Goal: Information Seeking & Learning: Learn about a topic

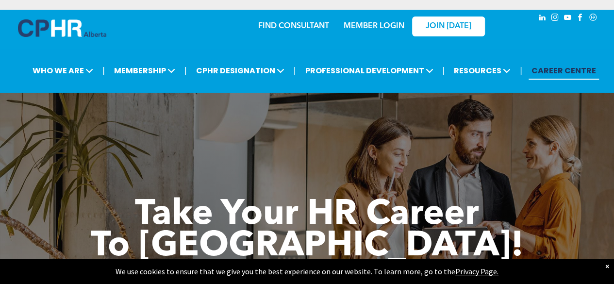
click at [381, 22] on link "MEMBER LOGIN" at bounding box center [374, 26] width 61 height 8
click at [375, 22] on link "MEMBER LOGIN" at bounding box center [374, 26] width 61 height 8
click at [379, 15] on div "MEMBER LOGIN" at bounding box center [373, 23] width 63 height 17
click at [379, 22] on link "MEMBER LOGIN" at bounding box center [374, 26] width 61 height 8
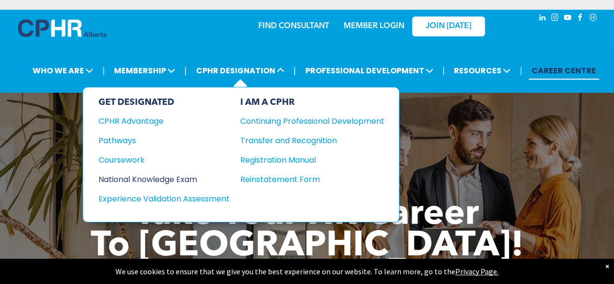
click at [175, 173] on div "National Knowledge Exam" at bounding box center [158, 179] width 118 height 12
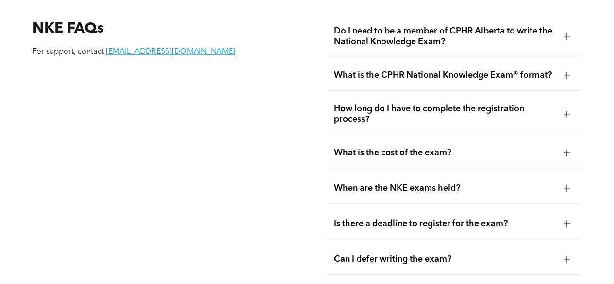
scroll to position [1203, 0]
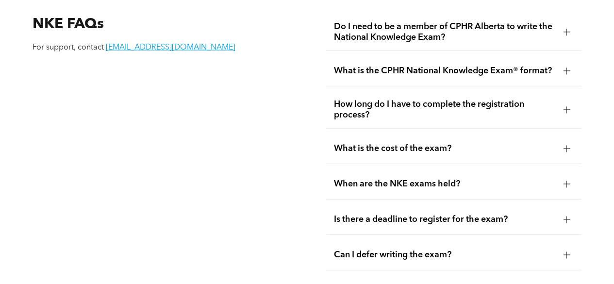
click at [482, 99] on span "How long do I have to complete the registration process?" at bounding box center [445, 109] width 222 height 21
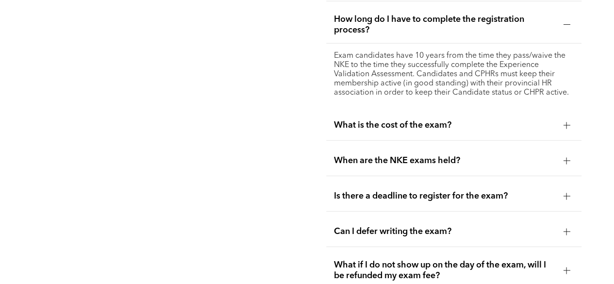
scroll to position [1290, 0]
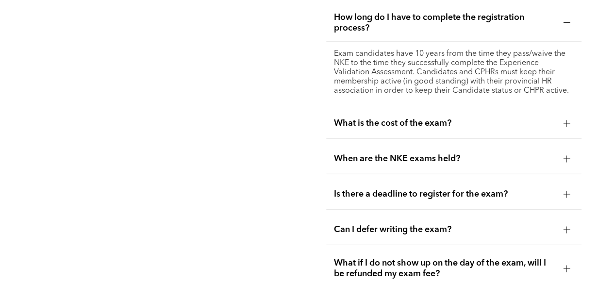
click at [568, 191] on div at bounding box center [566, 194] width 7 height 7
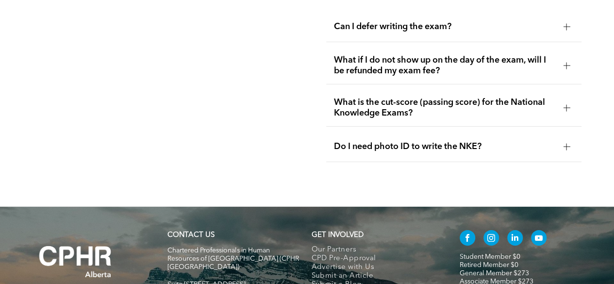
scroll to position [1449, 0]
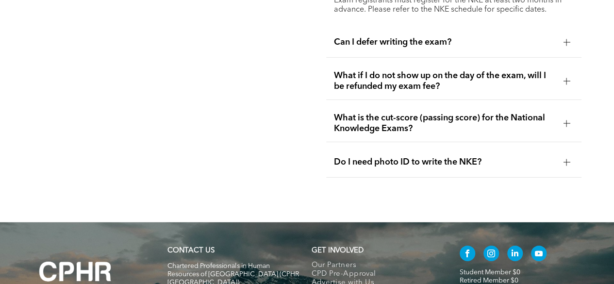
click at [568, 159] on div at bounding box center [566, 162] width 7 height 7
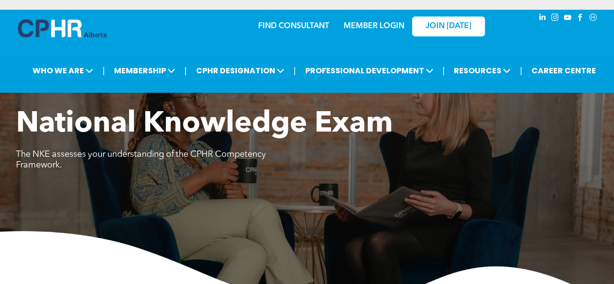
click at [362, 22] on link "MEMBER LOGIN" at bounding box center [374, 26] width 61 height 8
